Goal: Information Seeking & Learning: Learn about a topic

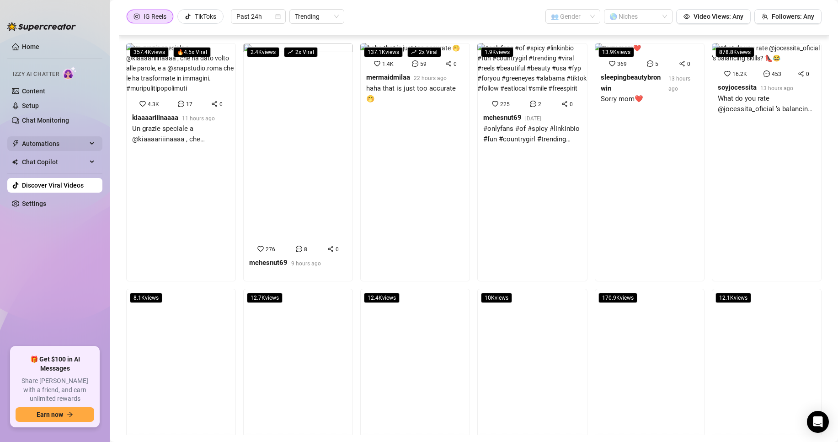
scroll to position [137, 0]
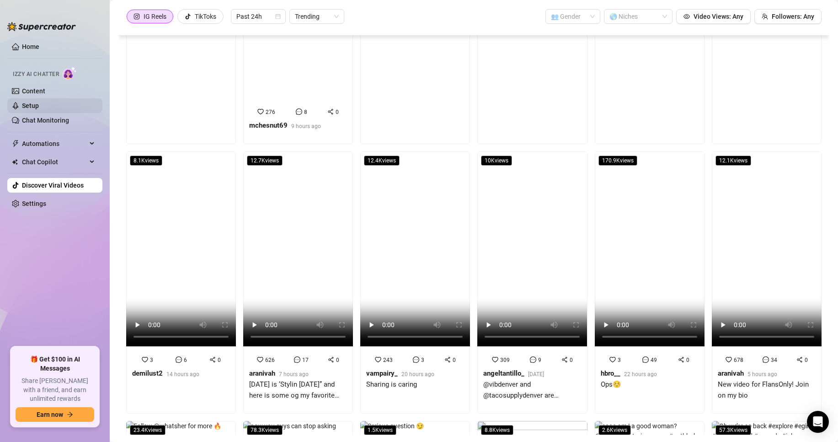
click at [39, 108] on link "Setup" at bounding box center [30, 105] width 17 height 7
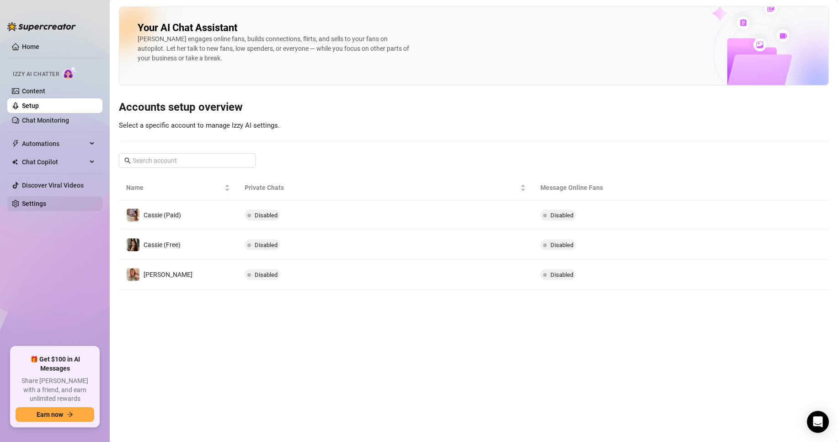
click at [25, 201] on link "Settings" at bounding box center [34, 203] width 24 height 7
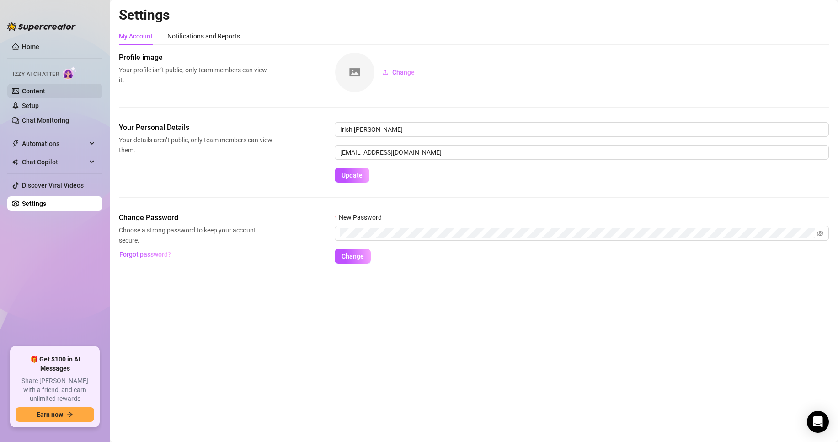
click at [27, 92] on link "Content" at bounding box center [33, 90] width 23 height 7
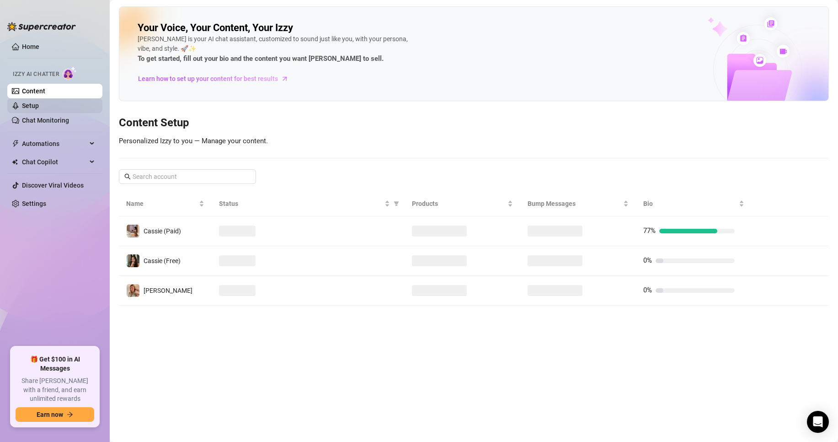
click at [30, 109] on link "Setup" at bounding box center [30, 105] width 17 height 7
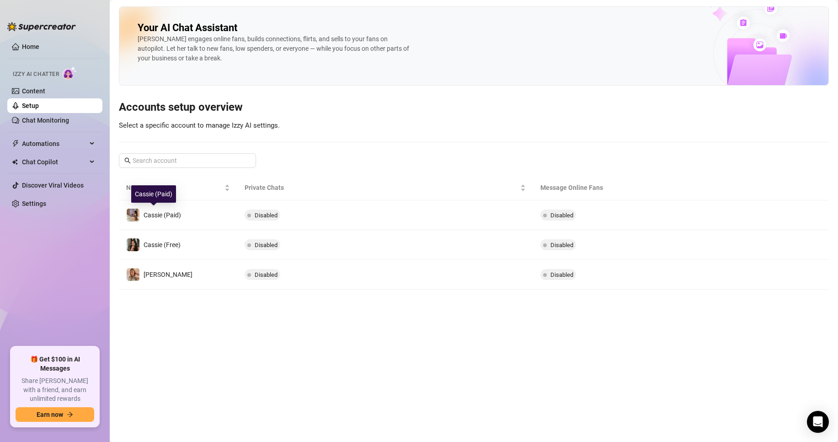
click at [175, 214] on span "Cassie (Paid)" at bounding box center [162, 214] width 37 height 7
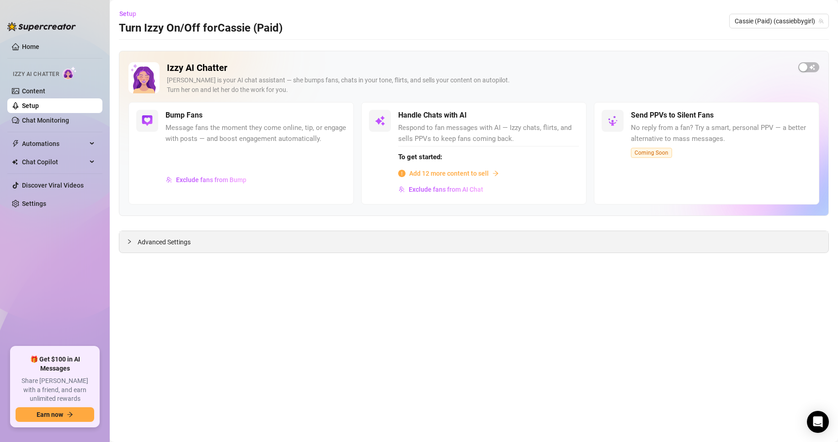
click at [142, 242] on span "Advanced Settings" at bounding box center [164, 242] width 53 height 10
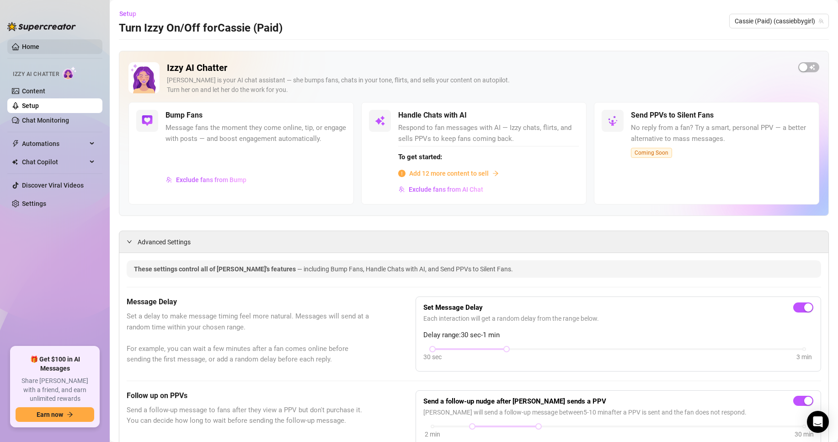
click at [22, 45] on link "Home" at bounding box center [30, 46] width 17 height 7
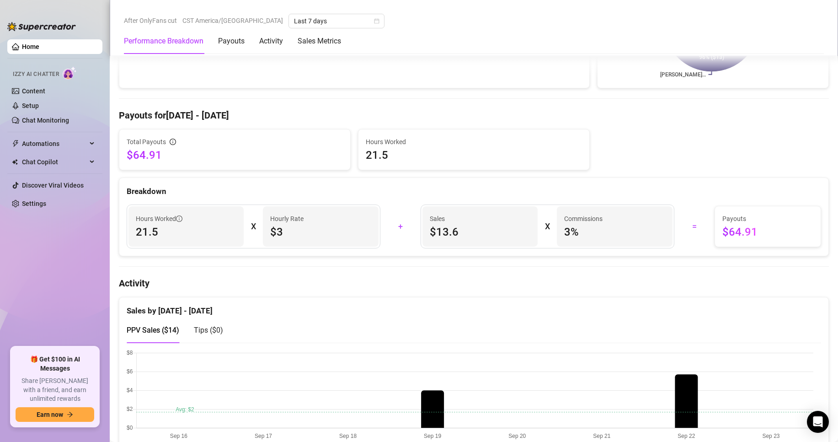
scroll to position [274, 0]
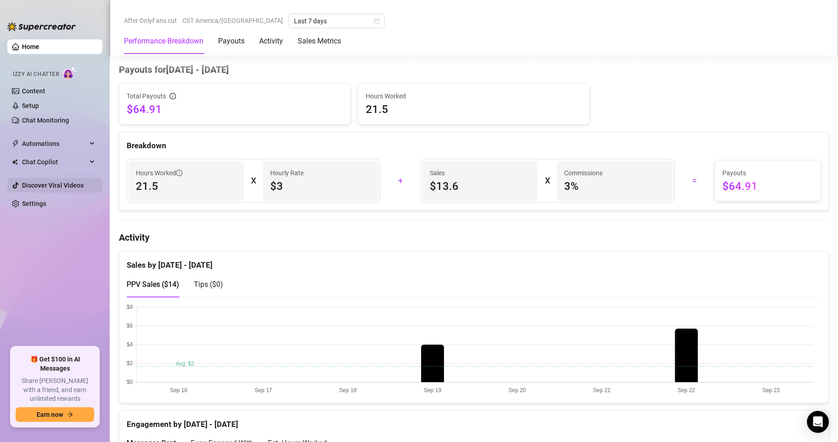
click at [40, 184] on link "Discover Viral Videos" at bounding box center [53, 185] width 62 height 7
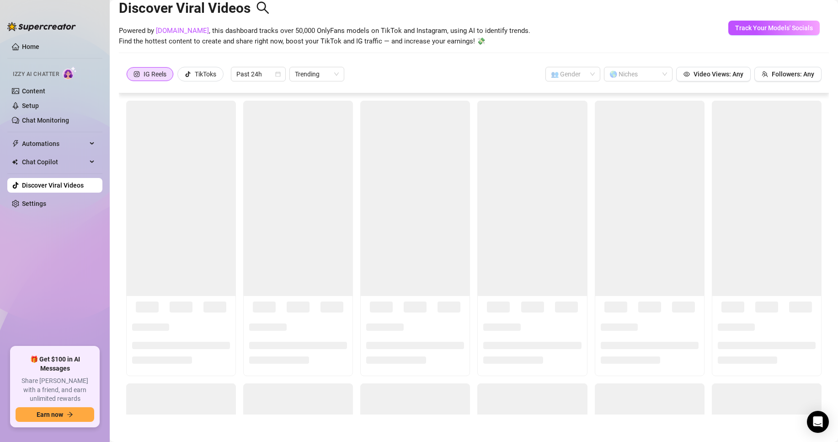
scroll to position [20, 0]
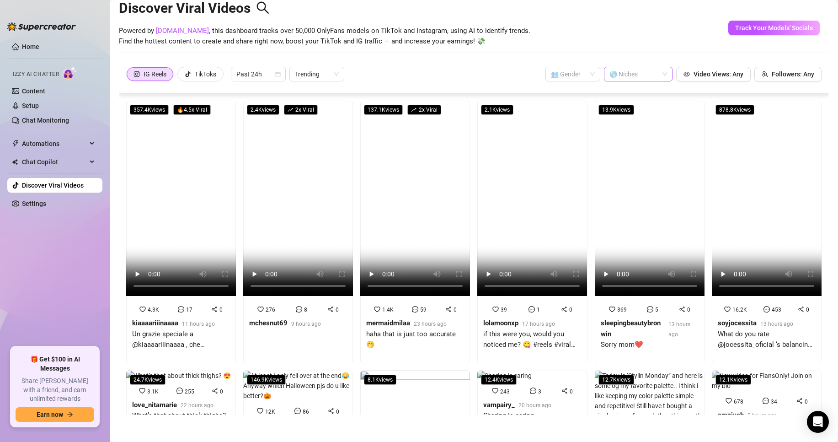
click at [630, 71] on div at bounding box center [633, 74] width 55 height 13
type input "[DEMOGRAPHIC_DATA]"
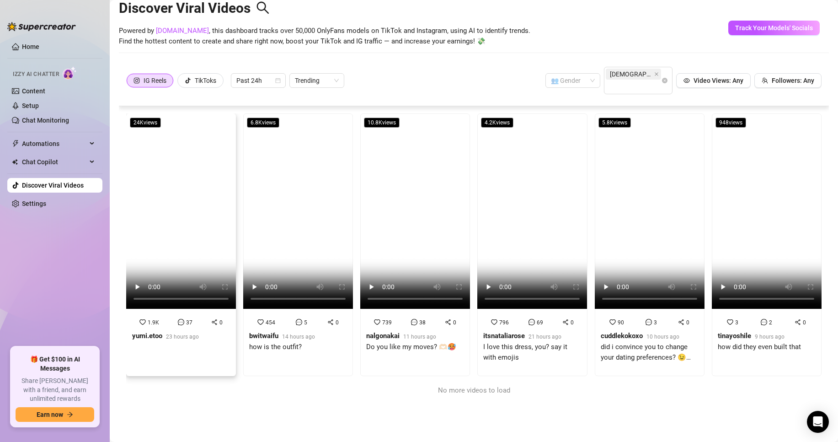
click at [150, 332] on strong "yumi.etoo" at bounding box center [147, 336] width 30 height 8
click at [289, 331] on div "14 hours ago" at bounding box center [298, 336] width 33 height 10
click at [372, 332] on strong "nalgonakai" at bounding box center [382, 336] width 33 height 8
click at [514, 317] on div "796 69 0" at bounding box center [533, 322] width 102 height 10
click at [623, 332] on strong "cuddlekokoxo" at bounding box center [622, 336] width 42 height 8
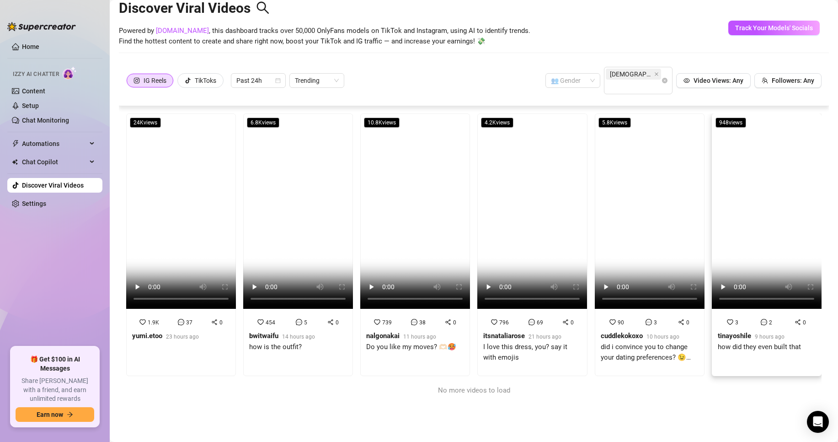
click at [732, 332] on strong "tinayoshile" at bounding box center [734, 336] width 33 height 8
click at [205, 75] on div "TikToks" at bounding box center [205, 81] width 21 height 14
click at [180, 83] on input "TikToks" at bounding box center [180, 83] width 0 height 0
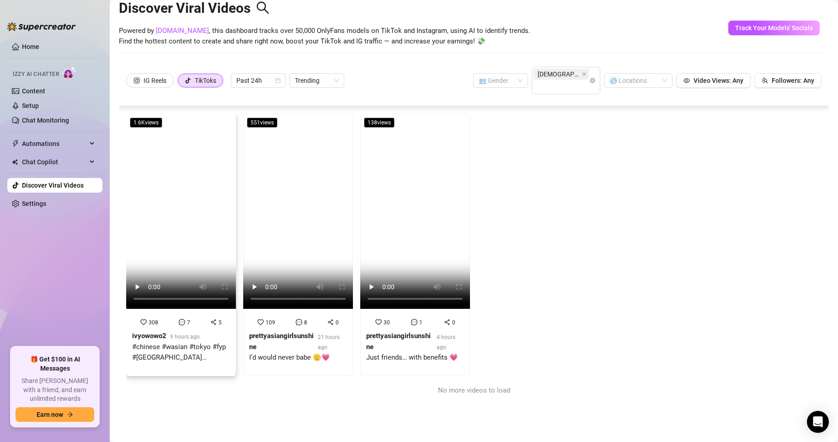
click at [138, 342] on div "#chinese #wasian #tokyo #fyp #[GEOGRAPHIC_DATA] #kimono" at bounding box center [181, 352] width 98 height 21
click at [279, 317] on div "109 8 0" at bounding box center [298, 322] width 102 height 10
click at [390, 332] on strong "prettyasiangirlsunshine" at bounding box center [398, 341] width 64 height 19
click at [583, 73] on icon "close" at bounding box center [585, 74] width 4 height 4
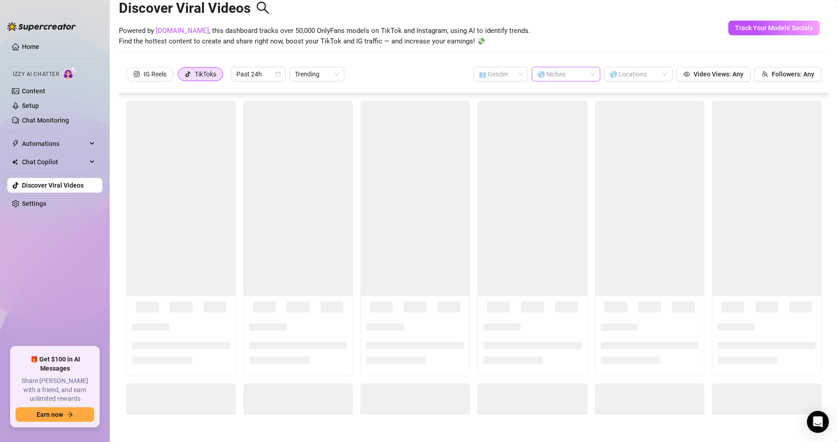
click at [550, 76] on div at bounding box center [561, 74] width 55 height 13
type input "A"
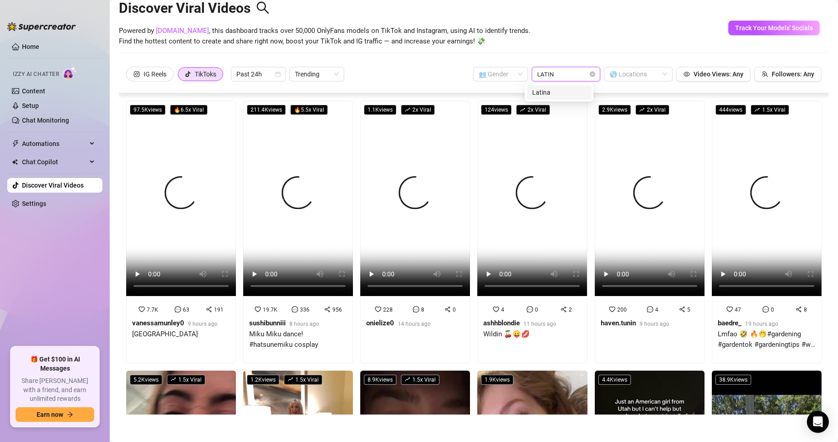
type input "LATINA"
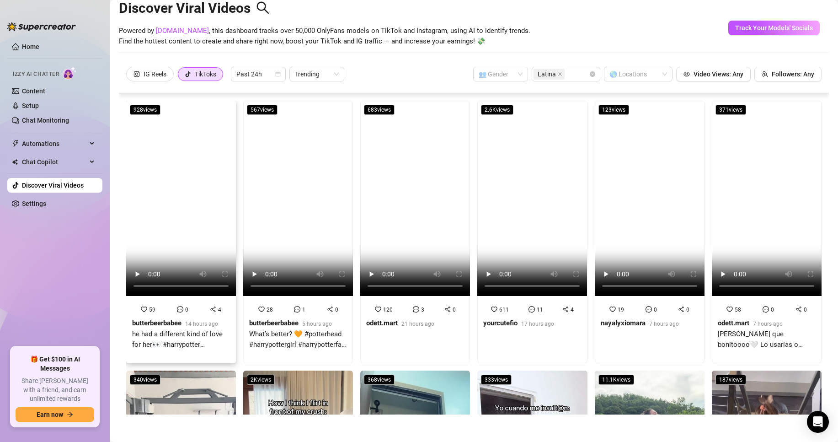
click at [165, 311] on div "59 0 4 butterbeerbabee 14 hours ago he had a different kind of love for her👀 #h…" at bounding box center [181, 330] width 98 height 53
click at [495, 310] on div "611 11 4 yourcutefio 17 hours ago" at bounding box center [532, 320] width 98 height 32
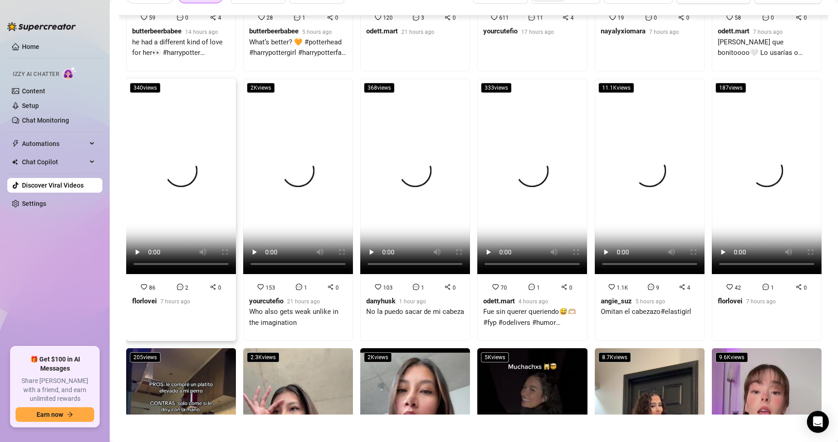
scroll to position [229, 0]
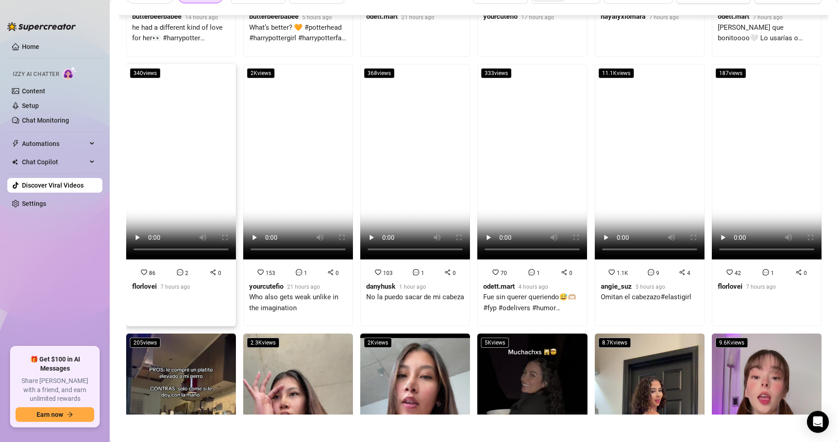
click at [145, 268] on div at bounding box center [144, 273] width 6 height 10
click at [269, 268] on div "153" at bounding box center [271, 273] width 10 height 10
click at [610, 282] on div "angie_suz" at bounding box center [616, 286] width 31 height 11
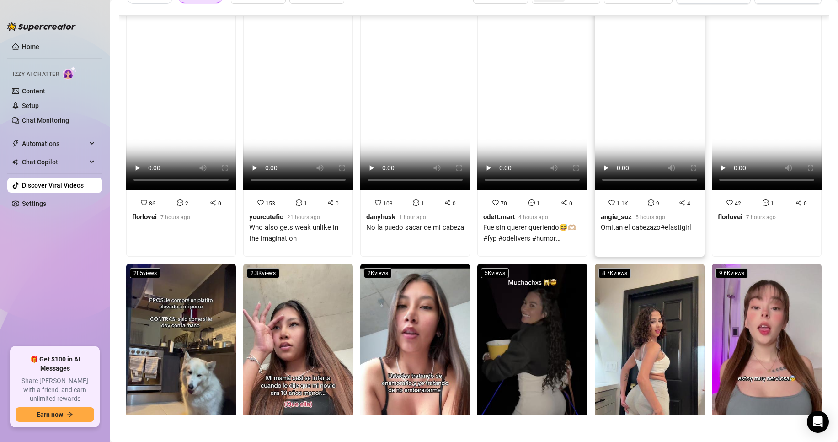
scroll to position [457, 0]
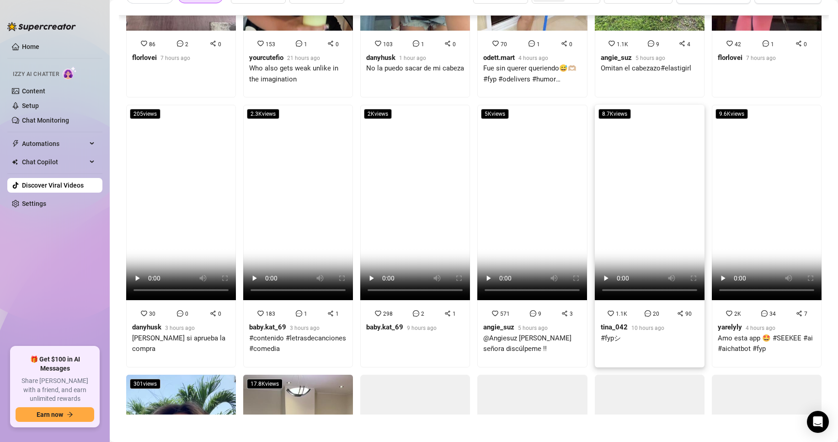
click at [616, 311] on span "1.1K" at bounding box center [621, 314] width 11 height 6
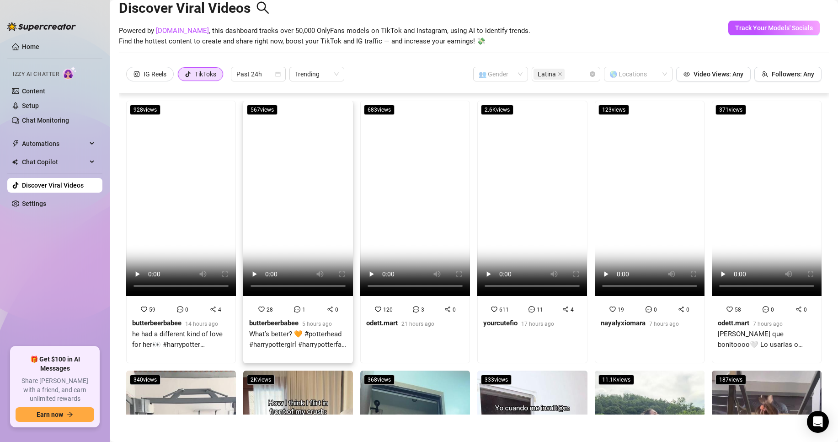
scroll to position [0, 0]
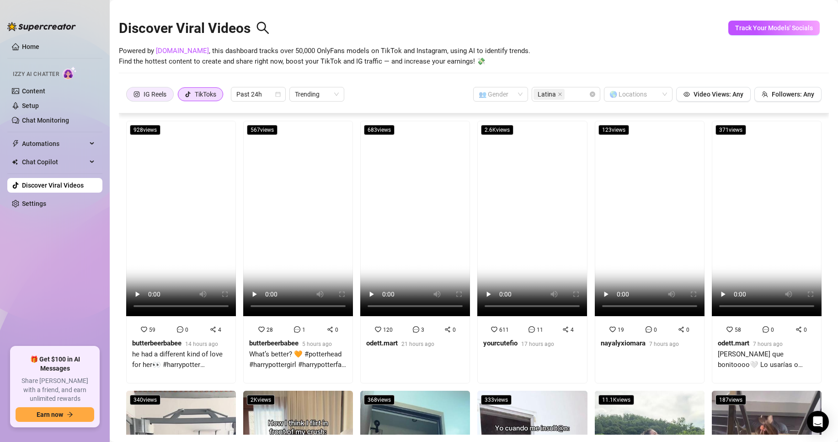
click at [149, 88] on div "IG Reels" at bounding box center [155, 94] width 23 height 14
click at [129, 96] on input "IG Reels" at bounding box center [129, 96] width 0 height 0
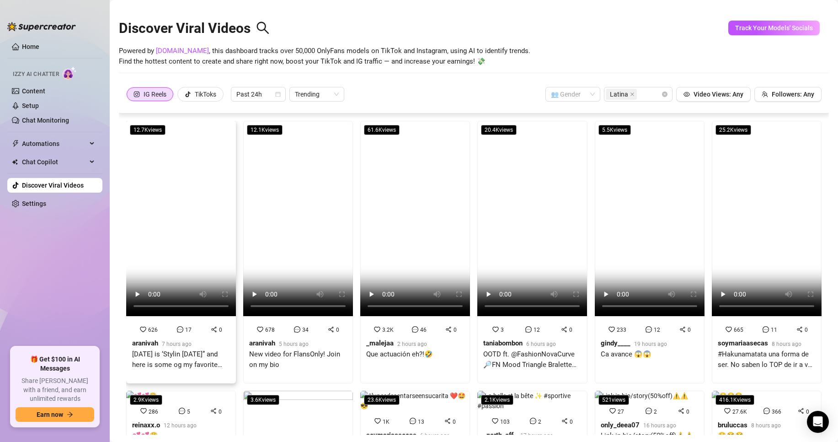
click at [180, 349] on div "[DATE] is ‘Stylin [DATE]” and here is some og my favorite palette.. i think i l…" at bounding box center [181, 359] width 98 height 21
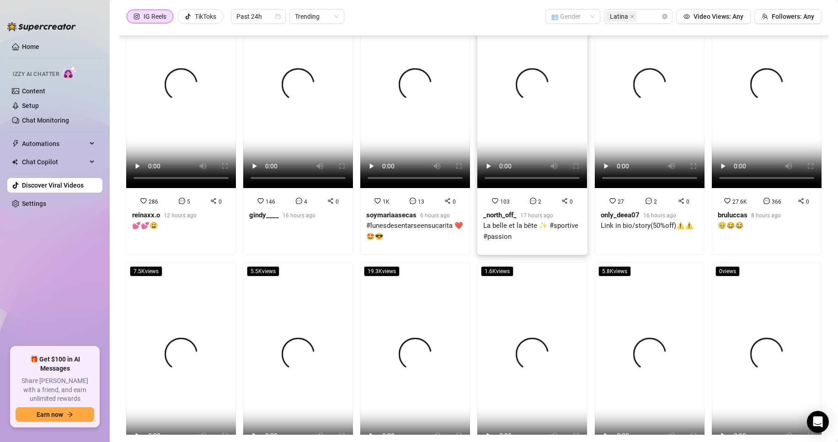
scroll to position [457, 0]
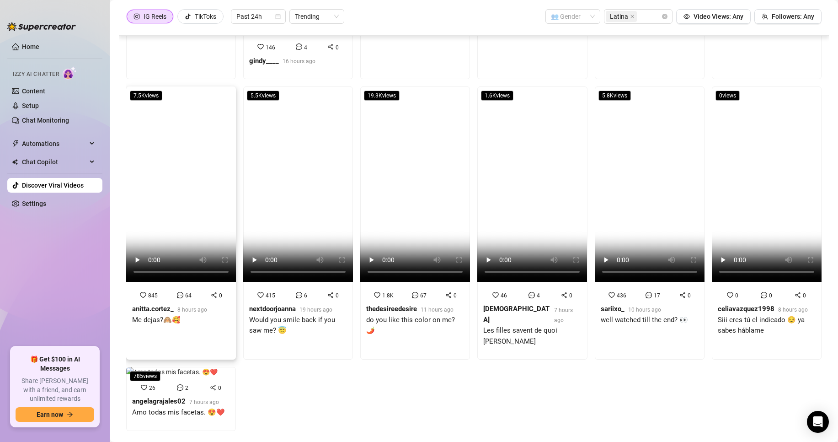
click at [170, 306] on strong "anitta.cortez_" at bounding box center [153, 309] width 42 height 8
click at [712, 315] on div "0 0 0 celiavazquez1998 8 hours ago Siii eres tú el indicado ☺️ ya sabes háblame" at bounding box center [766, 316] width 109 height 64
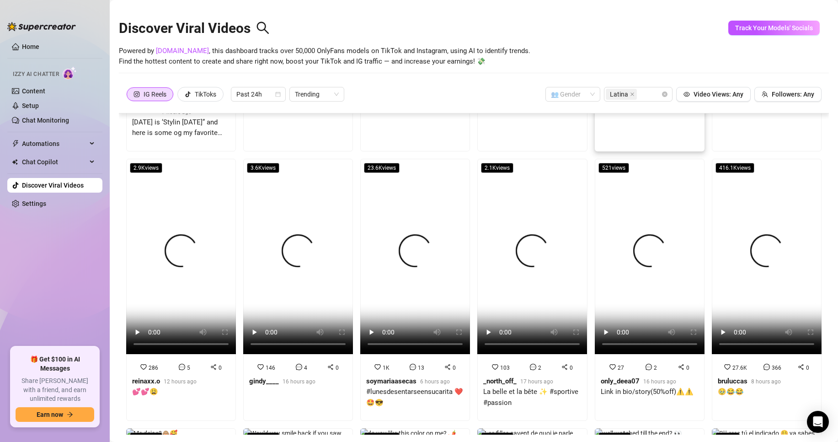
scroll to position [4, 0]
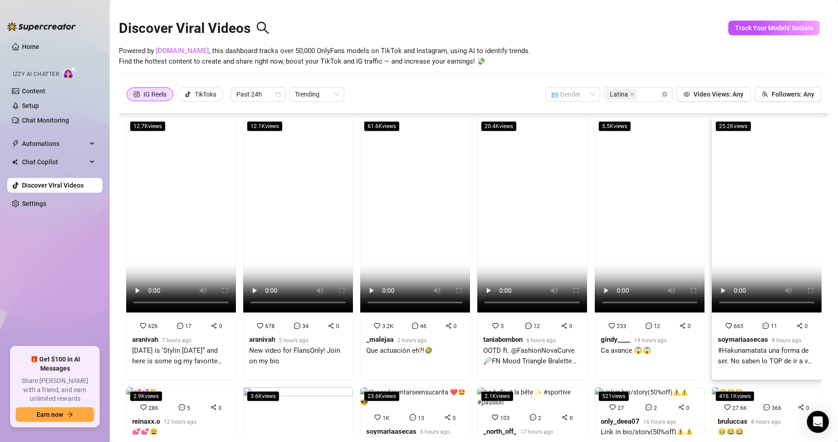
click at [725, 339] on div "soymariaasecas" at bounding box center [743, 339] width 50 height 11
